Goal: Find specific page/section: Find specific page/section

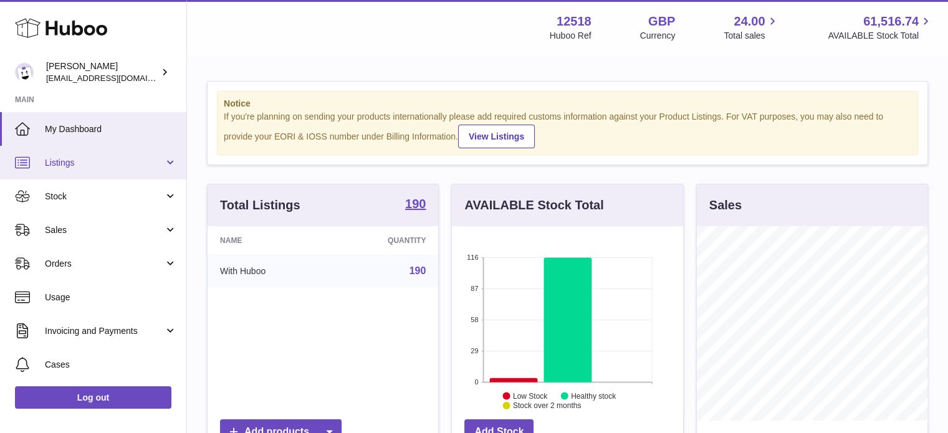
scroll to position [195, 231]
click at [78, 168] on link "Listings" at bounding box center [93, 163] width 186 height 34
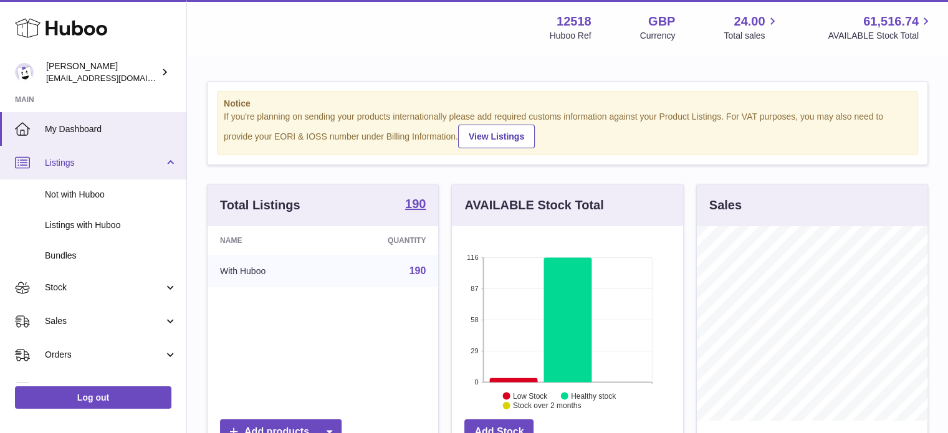
click at [127, 165] on span "Listings" at bounding box center [104, 163] width 119 height 12
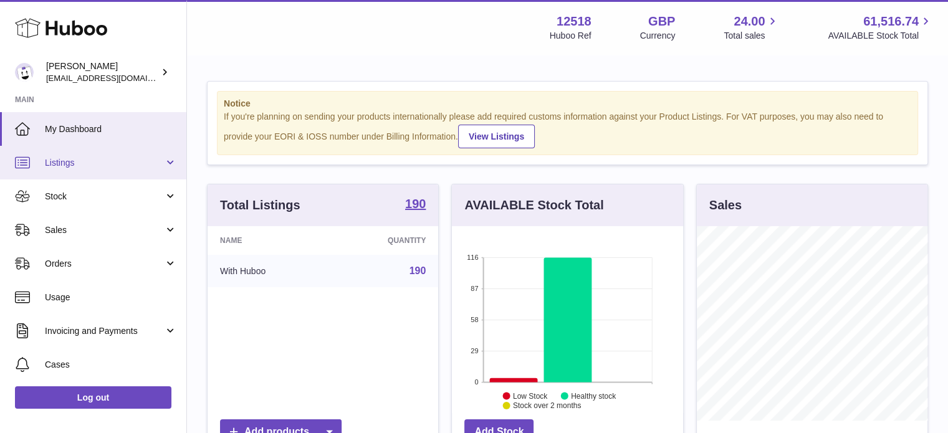
click at [123, 166] on span "Listings" at bounding box center [104, 163] width 119 height 12
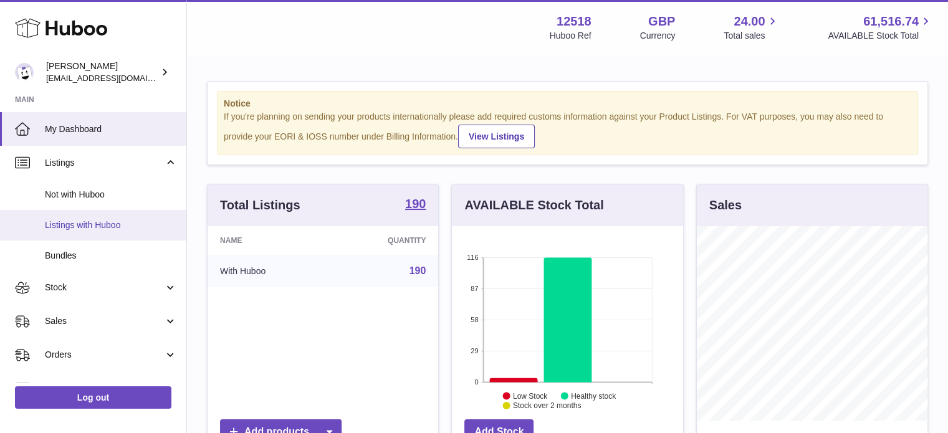
click at [123, 229] on span "Listings with Huboo" at bounding box center [111, 225] width 132 height 12
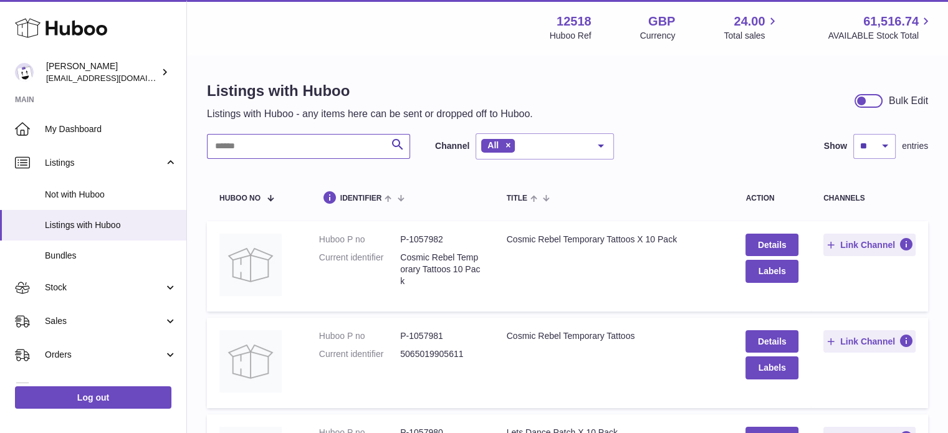
click at [293, 145] on input "text" at bounding box center [308, 146] width 203 height 25
paste input "**********"
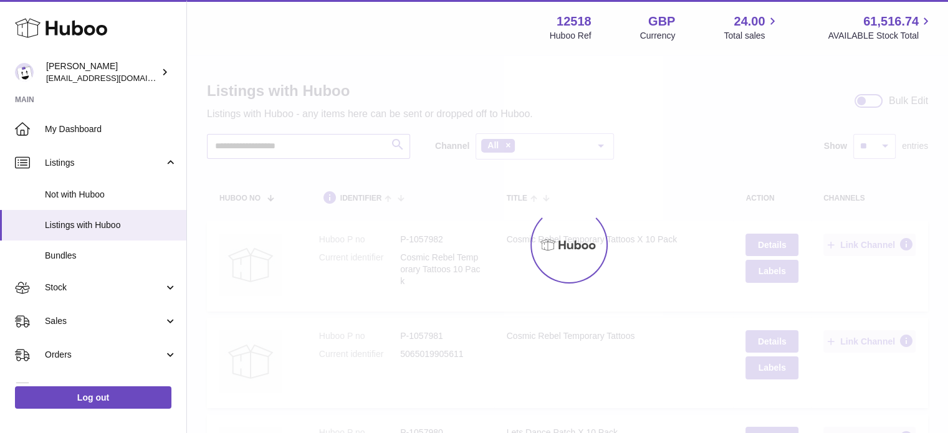
type input "**********"
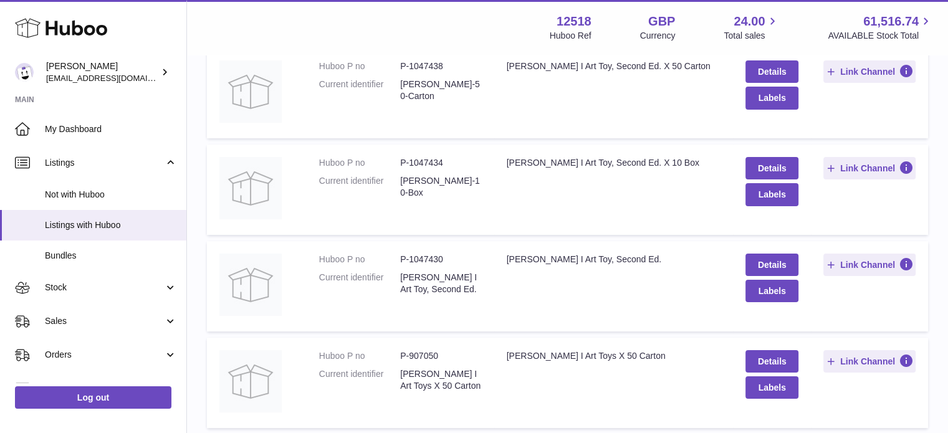
scroll to position [172, 0]
click at [426, 159] on dd "P-1047434" at bounding box center [440, 164] width 81 height 12
copy dd "1047434"
click at [434, 258] on dd "P-1047430" at bounding box center [440, 261] width 81 height 12
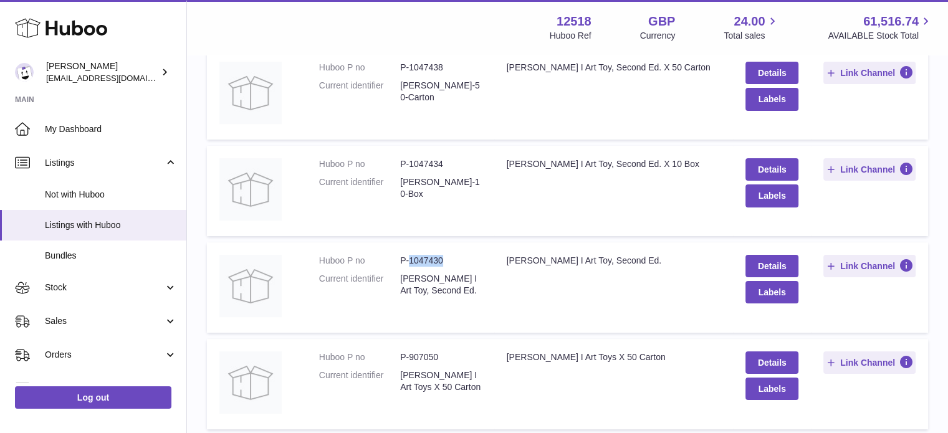
click at [434, 258] on dd "P-1047430" at bounding box center [440, 261] width 81 height 12
copy dd "1047430"
